Goal: Navigation & Orientation: Find specific page/section

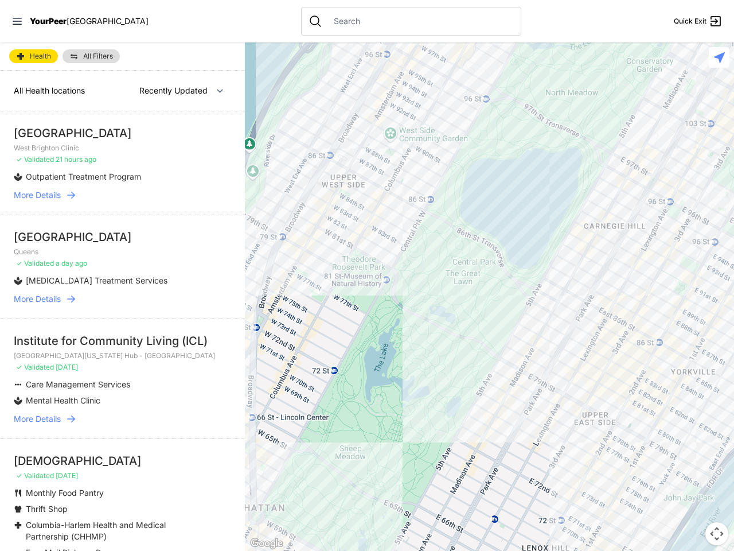
click at [17, 21] on icon at bounding box center [17, 21] width 9 height 7
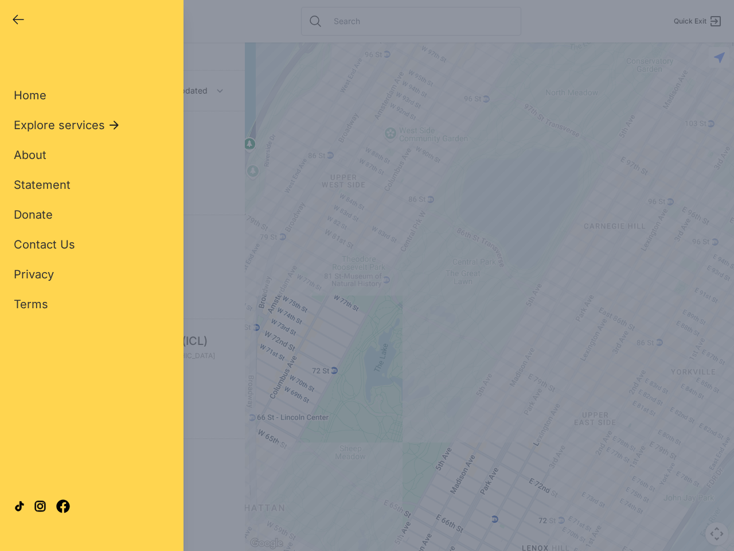
click at [489, 297] on div "Close panel YourPeer [GEOGRAPHIC_DATA] Quick Exit Single Adult Families Soup Ki…" at bounding box center [367, 275] width 734 height 551
click at [717, 534] on div "Close panel YourPeer [GEOGRAPHIC_DATA] Quick Exit Single Adult Families Soup Ki…" at bounding box center [367, 275] width 734 height 551
click at [719, 57] on div "Close panel YourPeer [GEOGRAPHIC_DATA] Quick Exit Single Adult Families Soup Ki…" at bounding box center [367, 275] width 734 height 551
